Goal: Share content: Share content

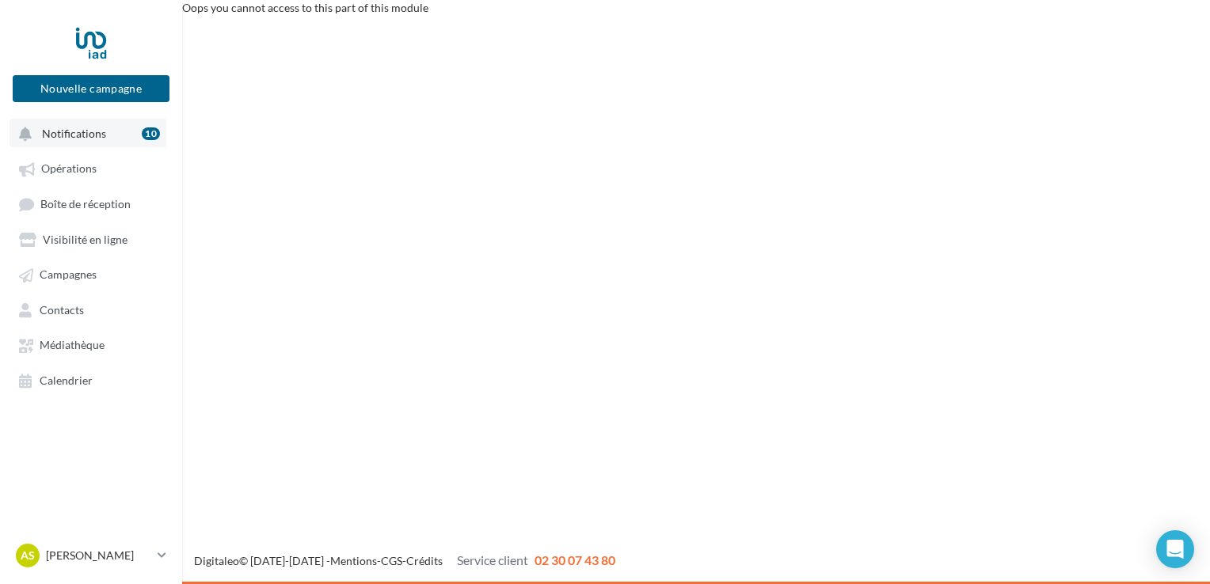
click at [71, 129] on span "Notifications" at bounding box center [74, 133] width 64 height 13
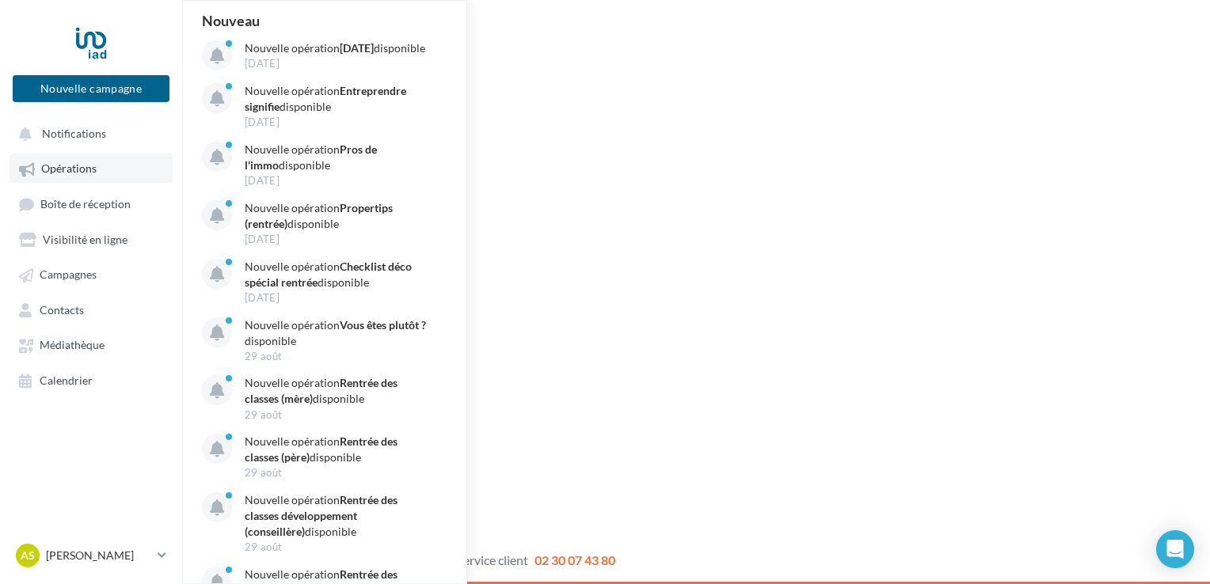
click at [76, 176] on span "Opérations" at bounding box center [68, 168] width 55 height 13
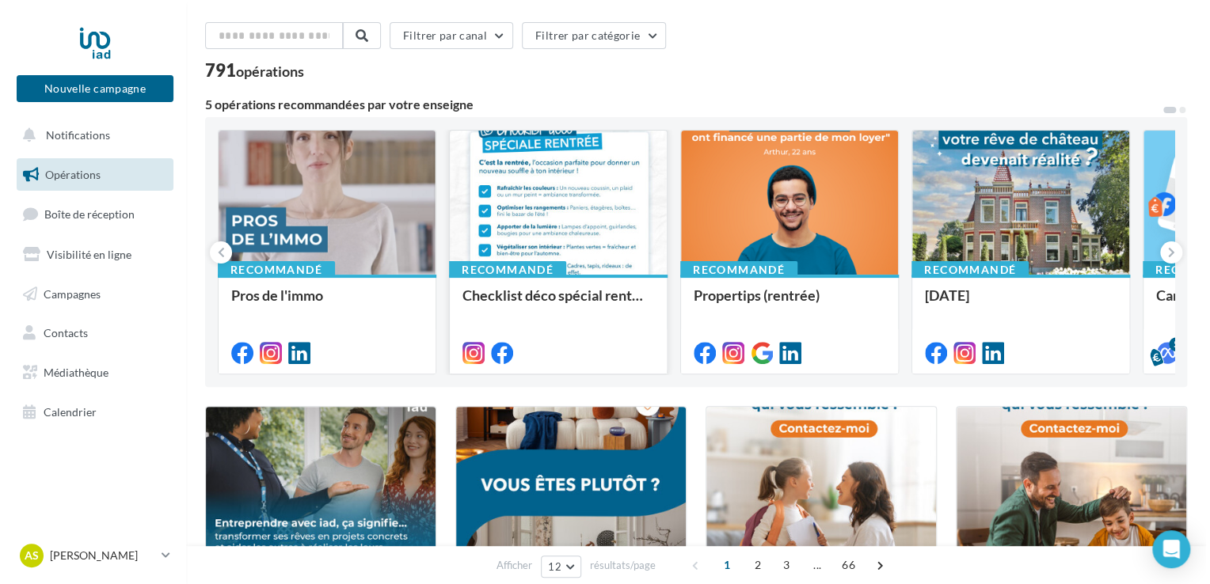
scroll to position [79, 0]
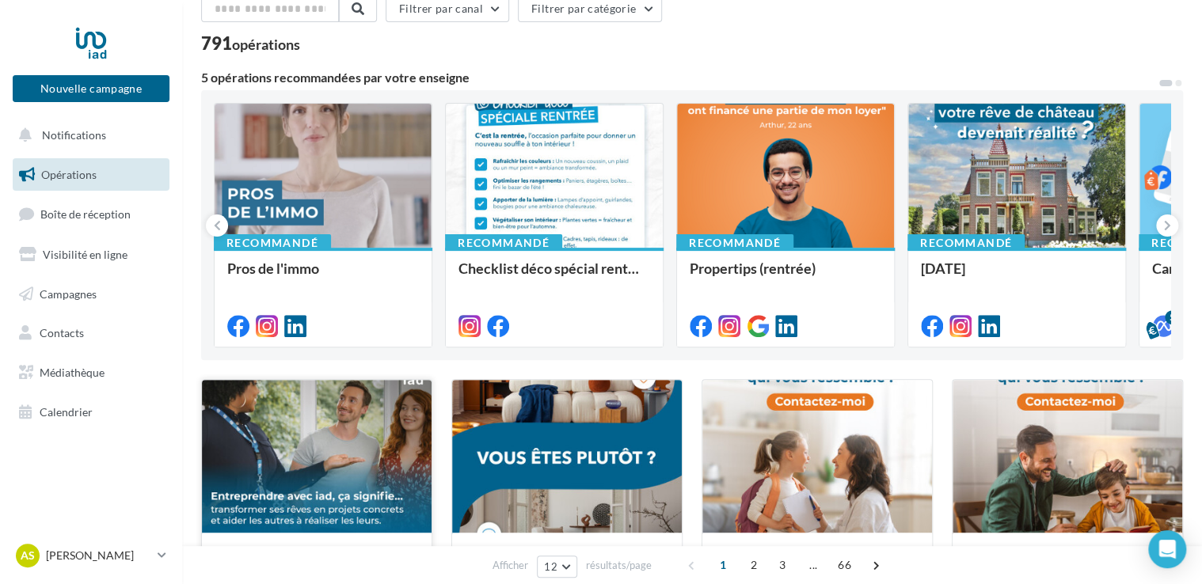
click at [289, 420] on div at bounding box center [317, 457] width 230 height 154
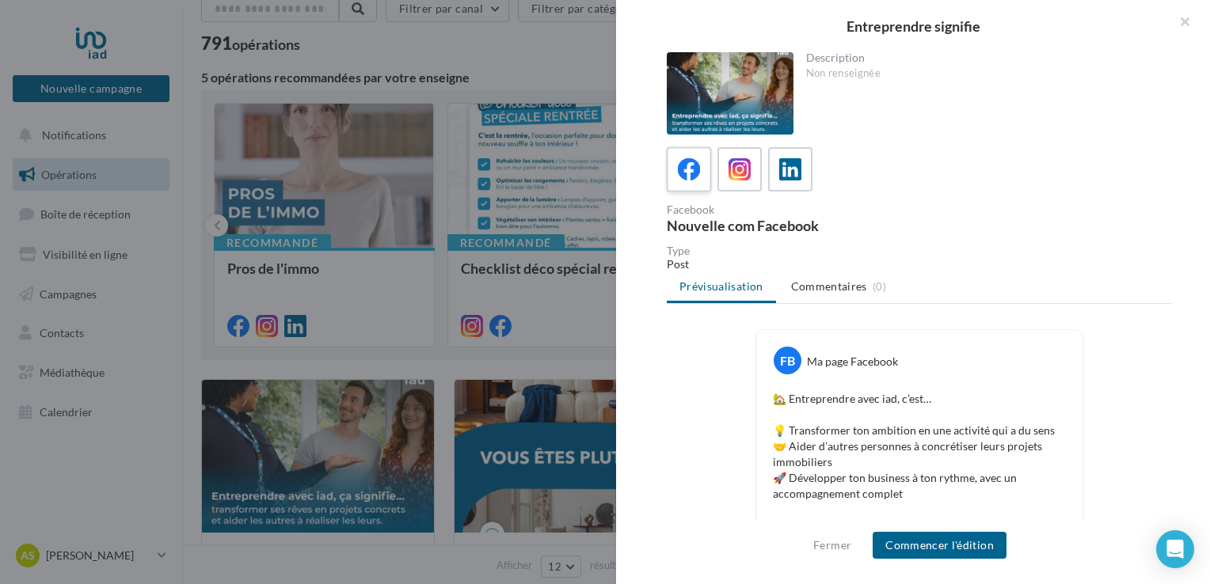
click at [693, 166] on icon at bounding box center [689, 169] width 23 height 23
click at [927, 555] on button "Commencer l'édition" at bounding box center [940, 545] width 134 height 27
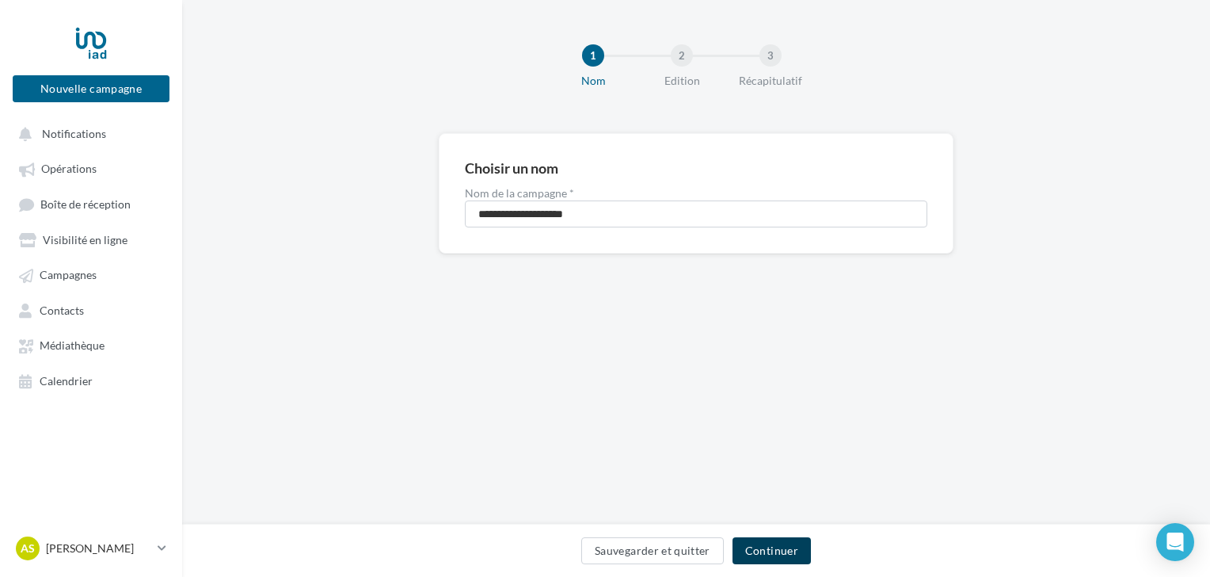
click at [774, 547] on button "Continuer" at bounding box center [772, 550] width 78 height 27
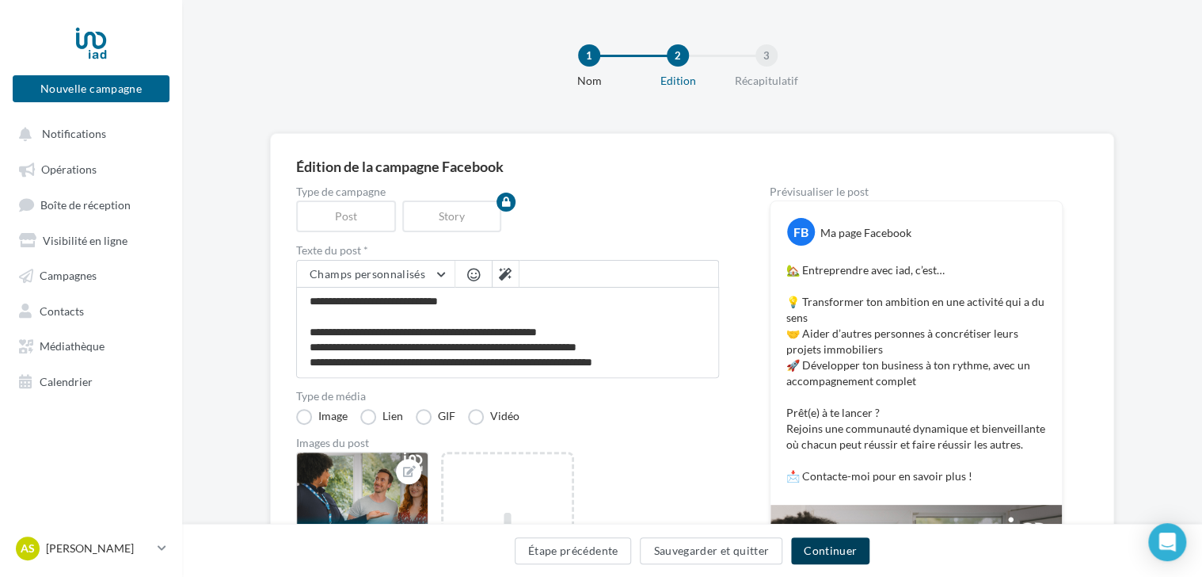
click at [842, 550] on button "Continuer" at bounding box center [830, 550] width 78 height 27
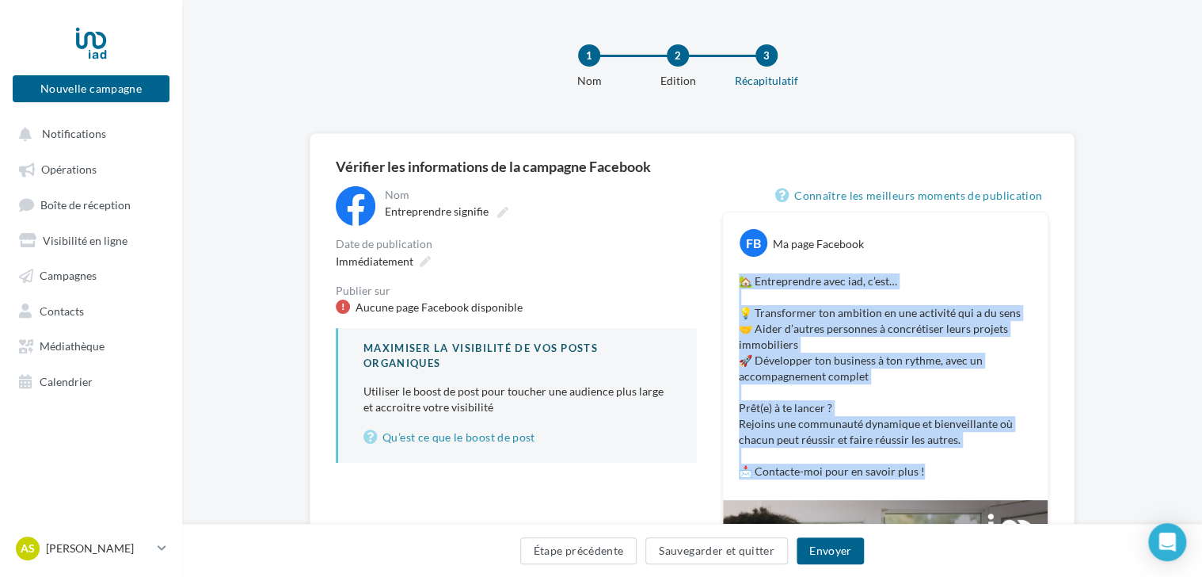
drag, startPoint x: 935, startPoint y: 471, endPoint x: 744, endPoint y: 280, distance: 270.5
click at [744, 280] on p "🏡 Entreprendre avec iad, c’est… 💡 Transformer ton ambition en une activité qui …" at bounding box center [885, 376] width 293 height 206
copy p "🏡 Entreprendre avec iad, c’est… 💡 Transformer ton ambition en une activité qui …"
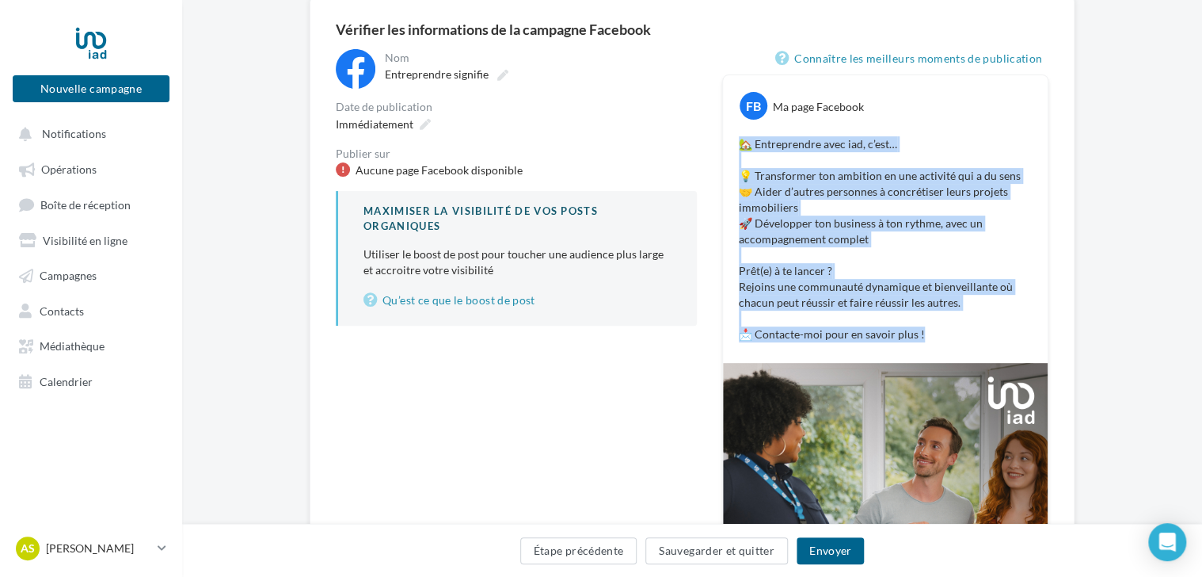
scroll to position [158, 0]
